Goal: Information Seeking & Learning: Check status

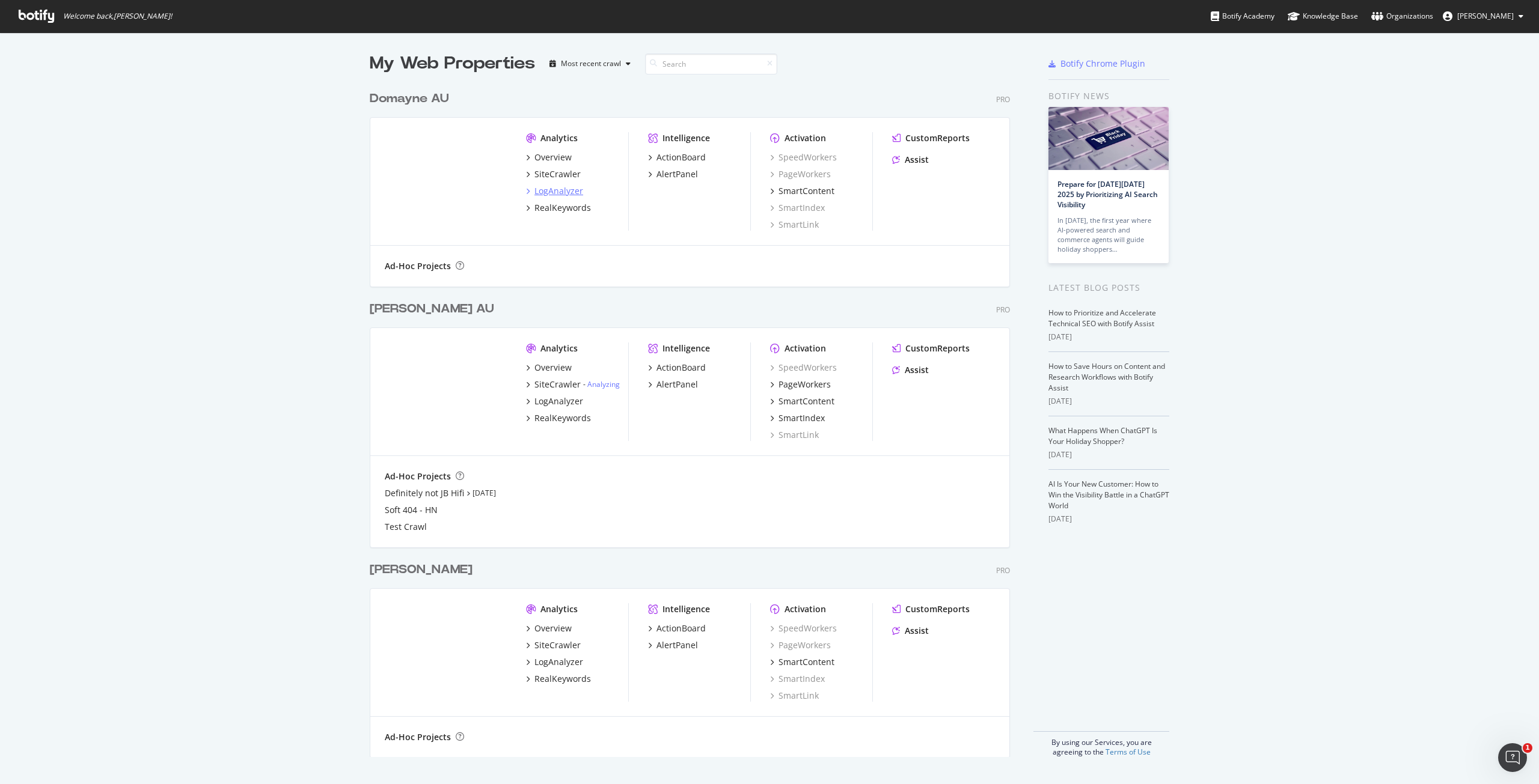
click at [547, 188] on div "LogAnalyzer" at bounding box center [559, 191] width 49 height 12
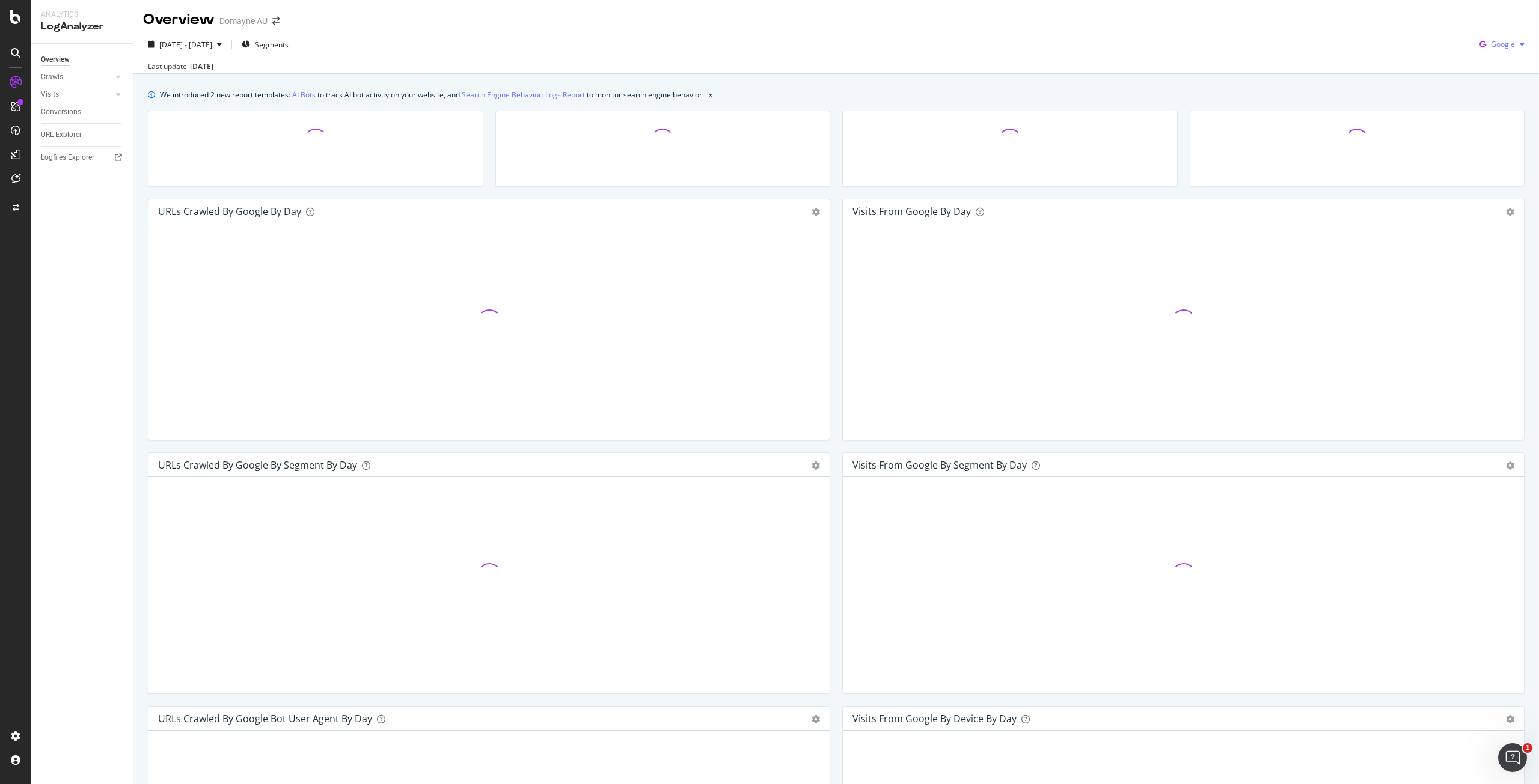
click at [1495, 42] on span "Google" at bounding box center [1502, 44] width 24 height 10
click at [1482, 119] on div "OpenAI" at bounding box center [1492, 112] width 83 height 17
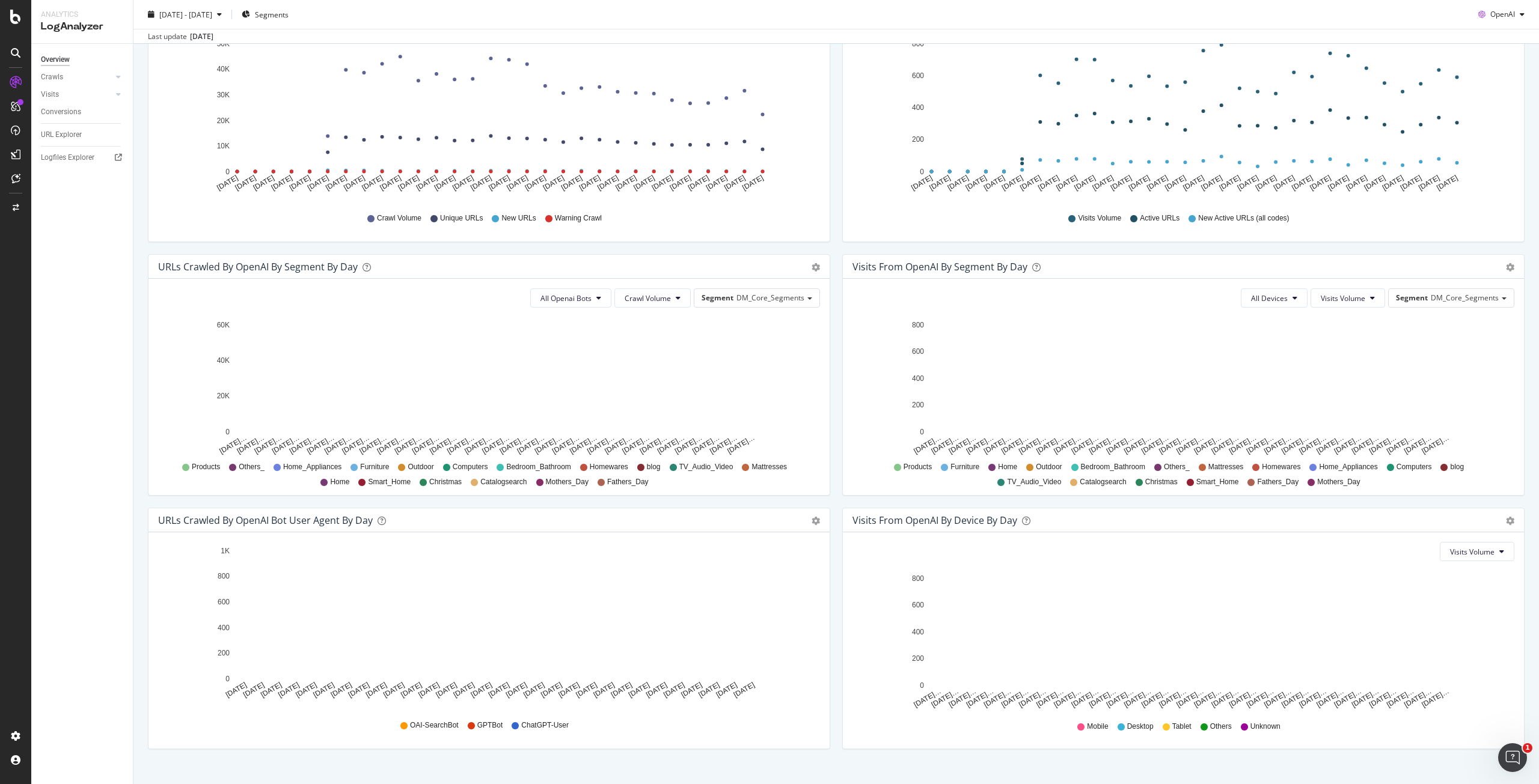
scroll to position [216, 0]
